Goal: Check status: Check status

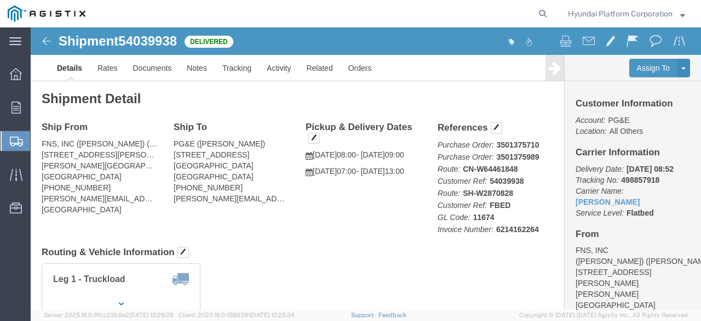
click at [0, 0] on span "Shipment Manager" at bounding box center [0, 0] width 0 height 0
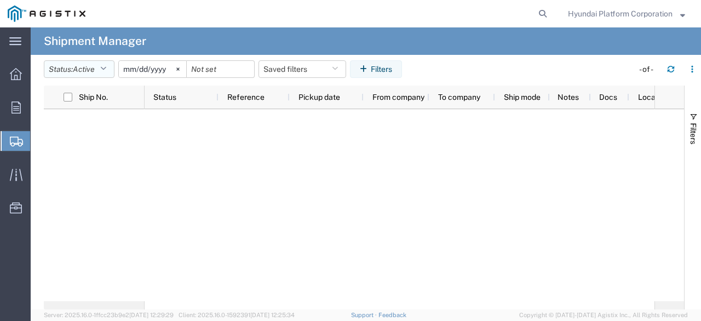
click at [102, 73] on button "Status: Active" at bounding box center [79, 69] width 71 height 18
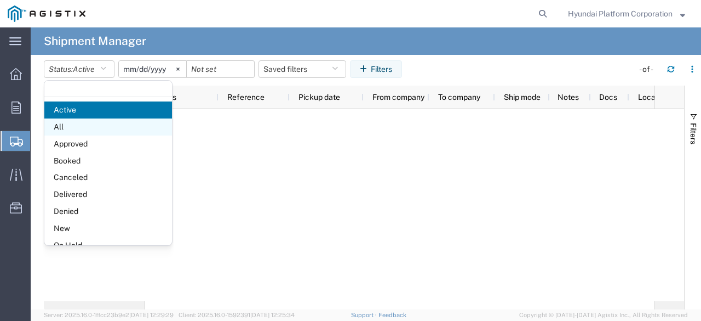
click at [91, 132] on span "All" at bounding box center [108, 126] width 128 height 17
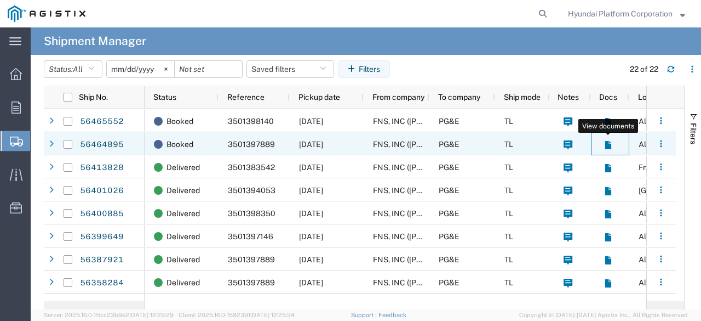
click at [607, 145] on icon at bounding box center [608, 145] width 6 height 8
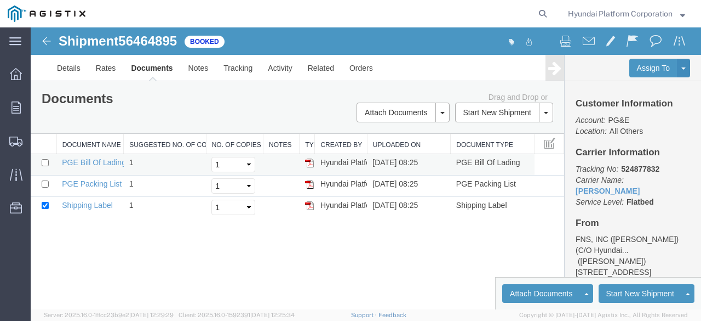
click at [308, 163] on img at bounding box center [309, 162] width 9 height 9
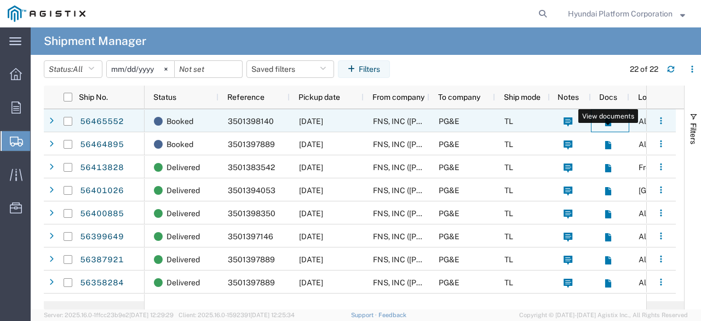
click at [607, 122] on icon at bounding box center [608, 122] width 6 height 8
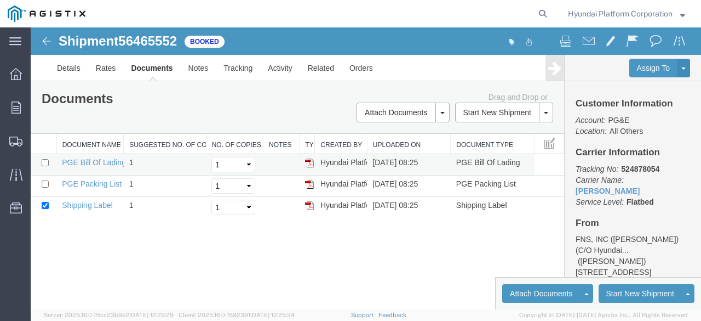
click at [305, 164] on img at bounding box center [309, 162] width 9 height 9
